Goal: Transaction & Acquisition: Purchase product/service

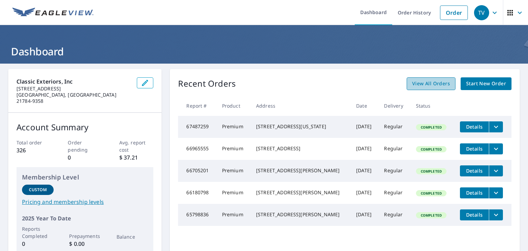
click at [424, 88] on link "View All Orders" at bounding box center [430, 83] width 49 height 13
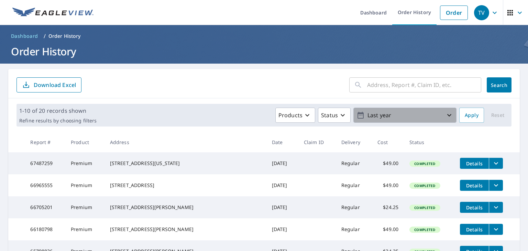
click at [445, 115] on icon "button" at bounding box center [449, 115] width 8 height 8
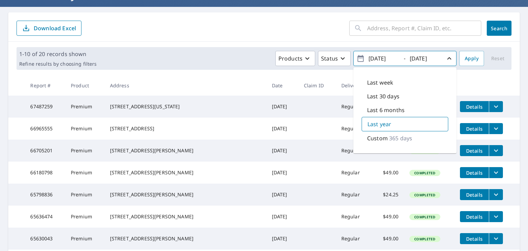
scroll to position [69, 0]
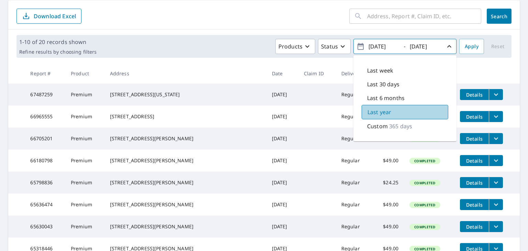
click at [413, 112] on div "Last year" at bounding box center [404, 112] width 87 height 14
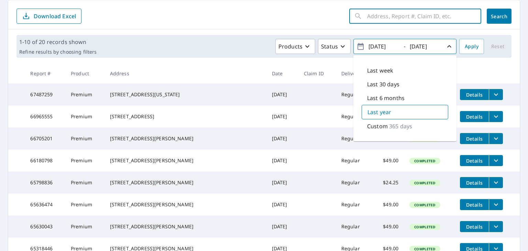
click at [395, 16] on input "text" at bounding box center [424, 16] width 114 height 19
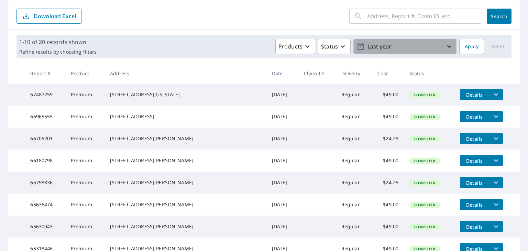
click at [389, 45] on p "Last year" at bounding box center [404, 47] width 80 height 12
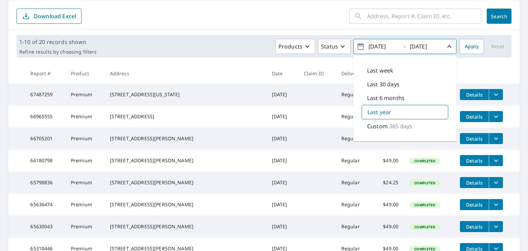
click at [374, 47] on input "[DATE]" at bounding box center [383, 46] width 34 height 11
type input "[DATE]"
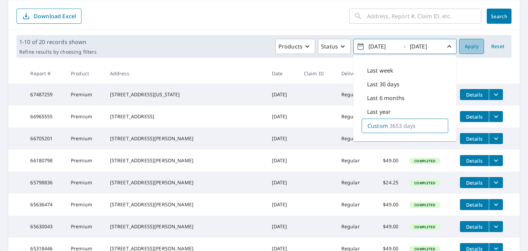
click at [464, 45] on span "Apply" at bounding box center [471, 46] width 14 height 9
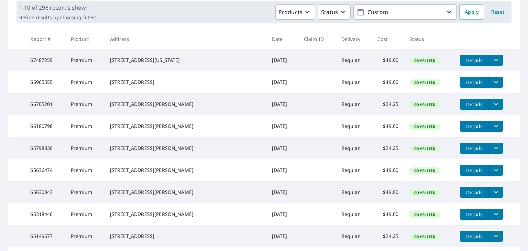
scroll to position [69, 0]
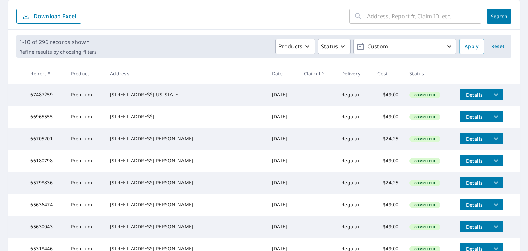
click at [417, 19] on input "text" at bounding box center [424, 16] width 114 height 19
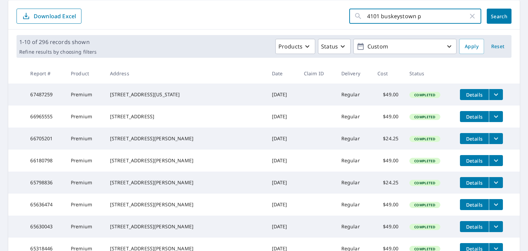
type input "4101 buskeystown pk"
click button "Search" at bounding box center [498, 16] width 25 height 15
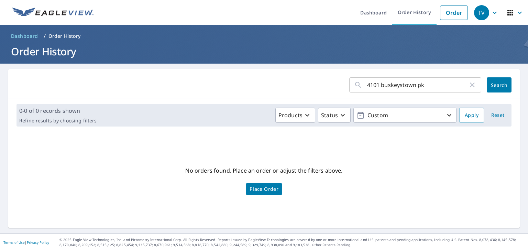
click at [271, 188] on span "Place Order" at bounding box center [263, 188] width 29 height 3
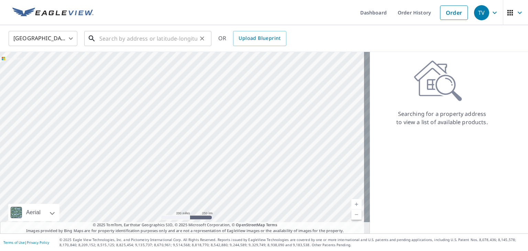
click at [131, 40] on input "text" at bounding box center [148, 38] width 98 height 19
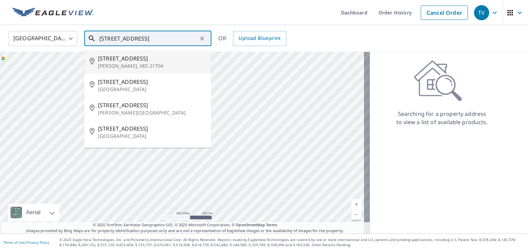
click at [125, 61] on span "[STREET_ADDRESS]" at bounding box center [152, 58] width 108 height 8
type input "[STREET_ADDRESS]"
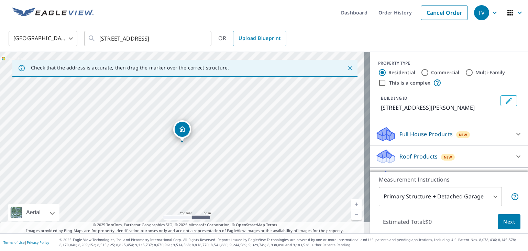
click at [488, 197] on body "TV TV Dashboard Order History Cancel Order TV [GEOGRAPHIC_DATA] [GEOGRAPHIC_DAT…" at bounding box center [264, 125] width 528 height 251
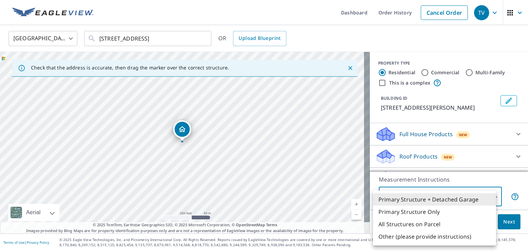
click at [437, 213] on li "Primary Structure Only" at bounding box center [434, 211] width 123 height 12
type input "2"
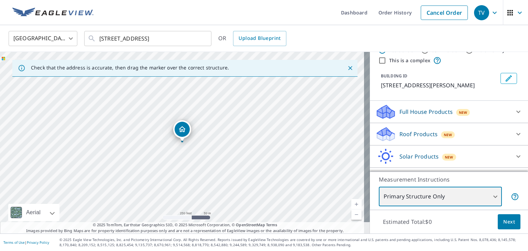
scroll to position [34, 0]
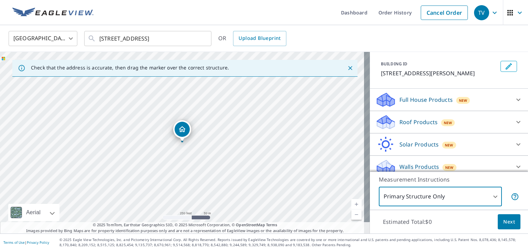
click at [417, 126] on p "Roof Products" at bounding box center [418, 122] width 38 height 8
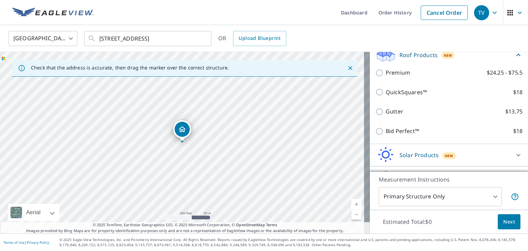
scroll to position [103, 0]
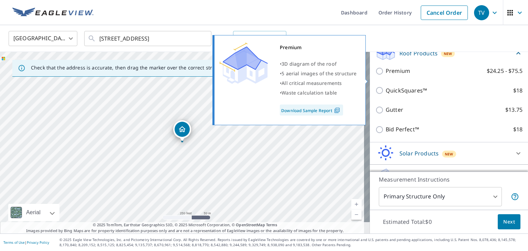
click at [375, 75] on input "Premium $24.25 - $75.5" at bounding box center [380, 71] width 10 height 8
checkbox input "true"
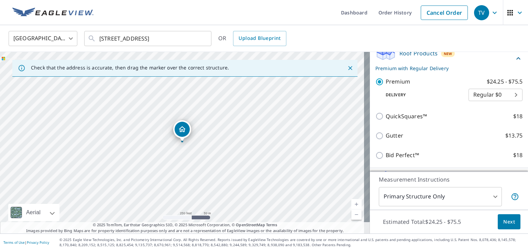
click at [503, 219] on span "Next" at bounding box center [509, 221] width 12 height 9
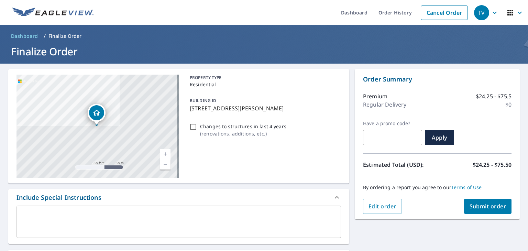
click at [488, 208] on span "Submit order" at bounding box center [487, 206] width 37 height 8
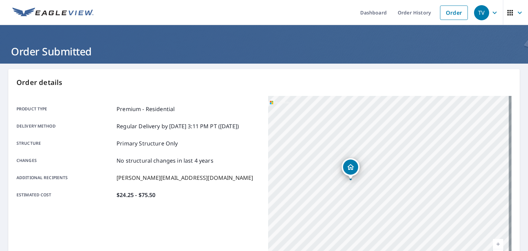
click at [232, 93] on div "Order details Product type Premium - Residential Delivery method Regular Delive…" at bounding box center [263, 225] width 511 height 312
